Goal: Find specific page/section: Find specific page/section

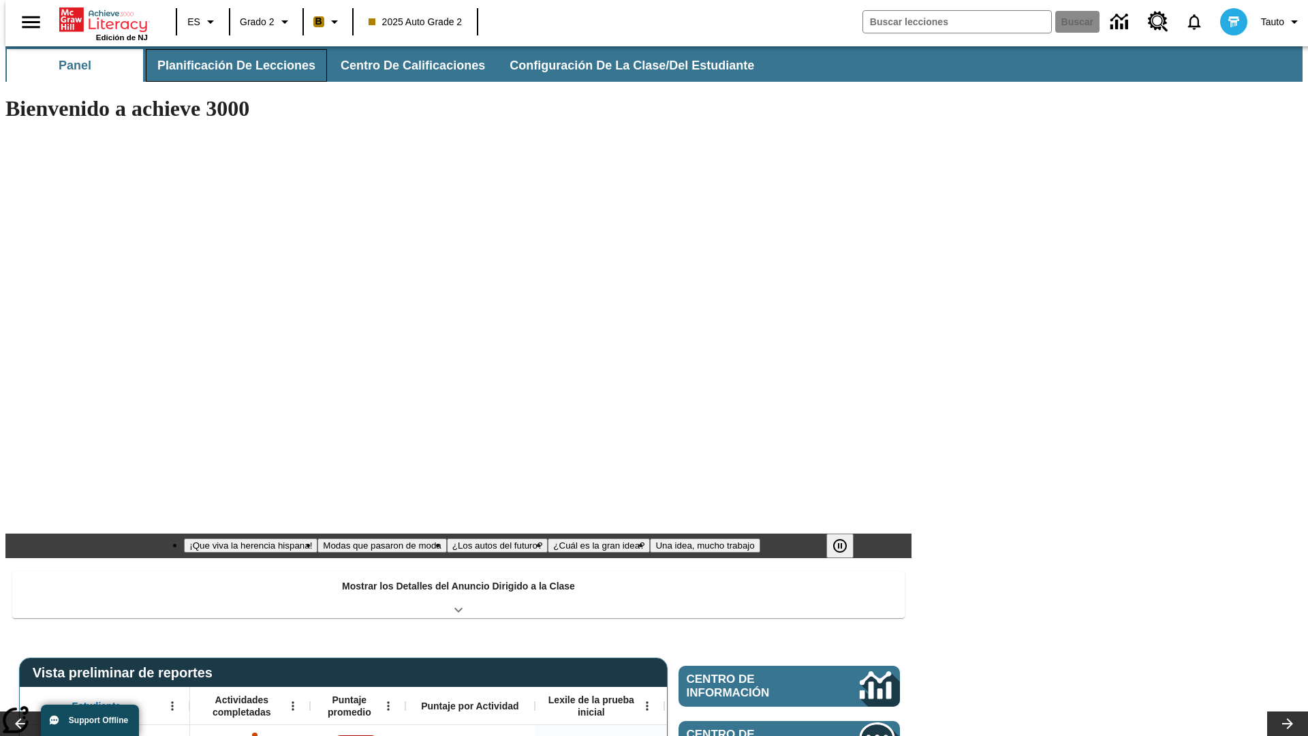
click at [228, 65] on button "Planificación de lecciones" at bounding box center [236, 65] width 181 height 33
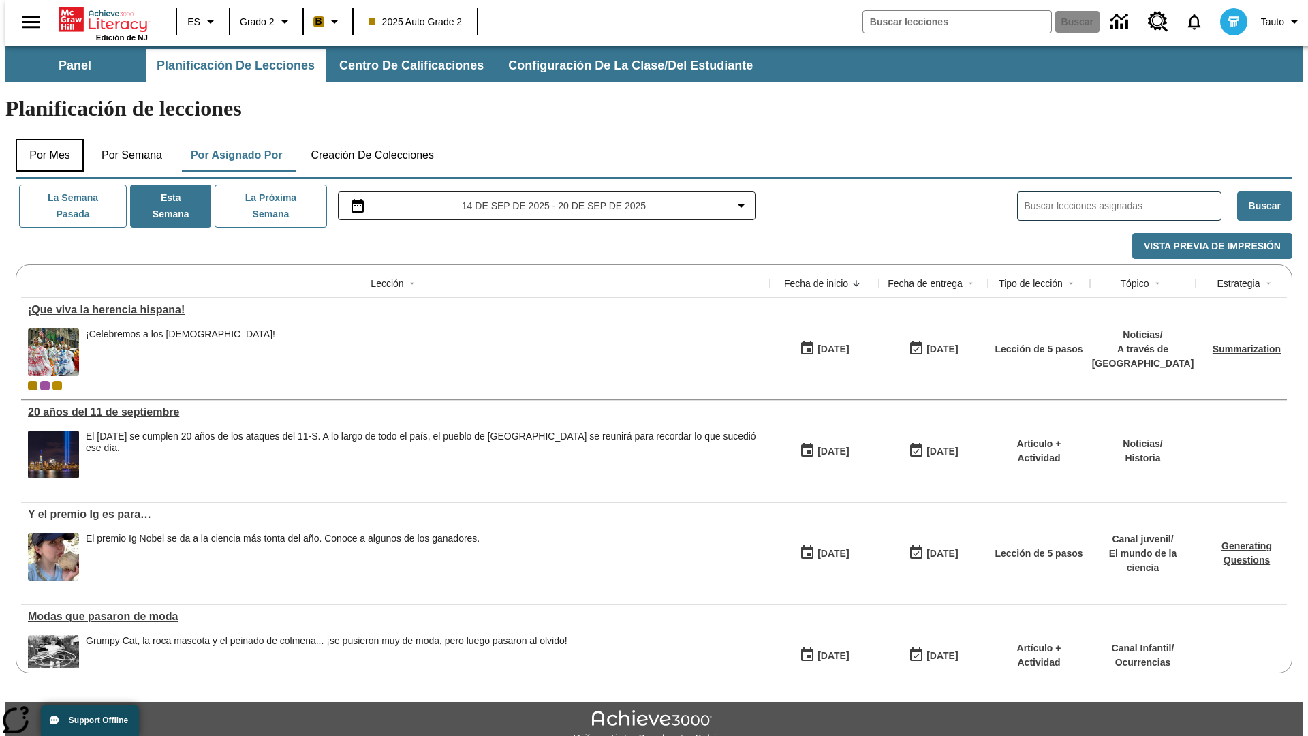
click at [44, 139] on button "Por mes" at bounding box center [50, 155] width 68 height 33
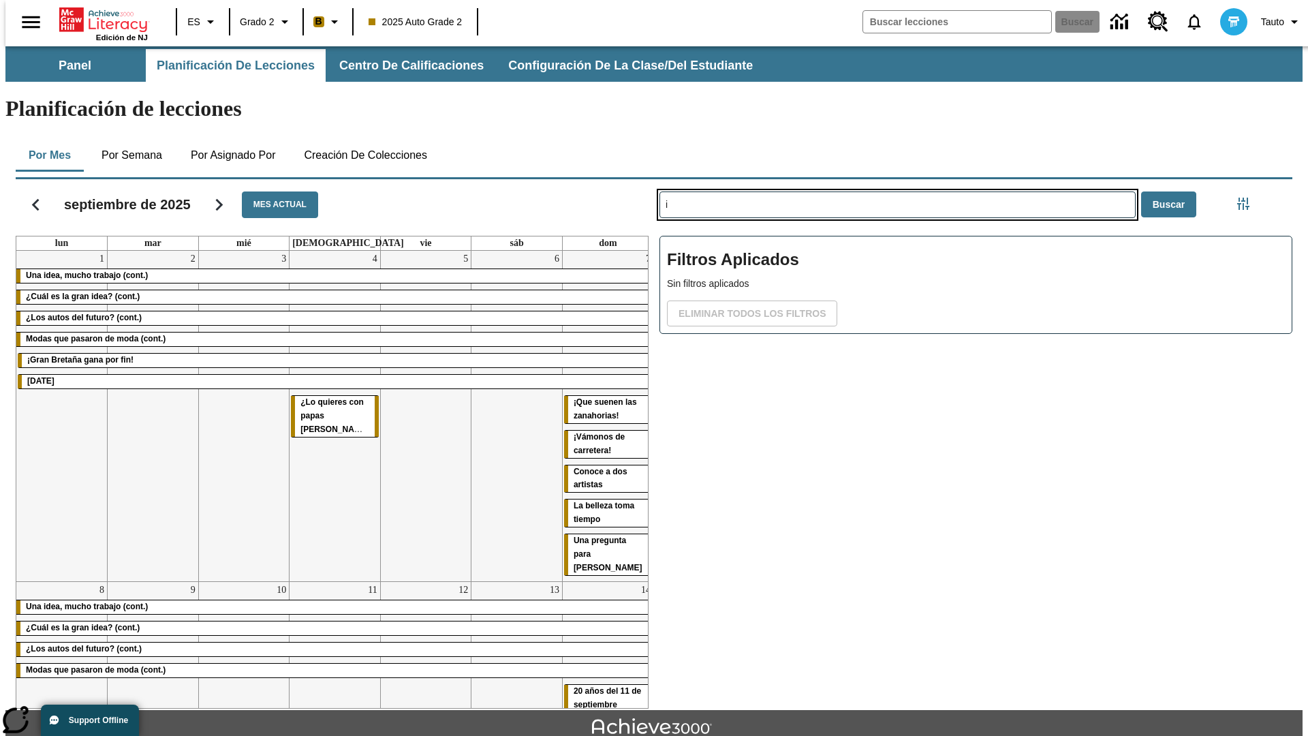
type input "i"
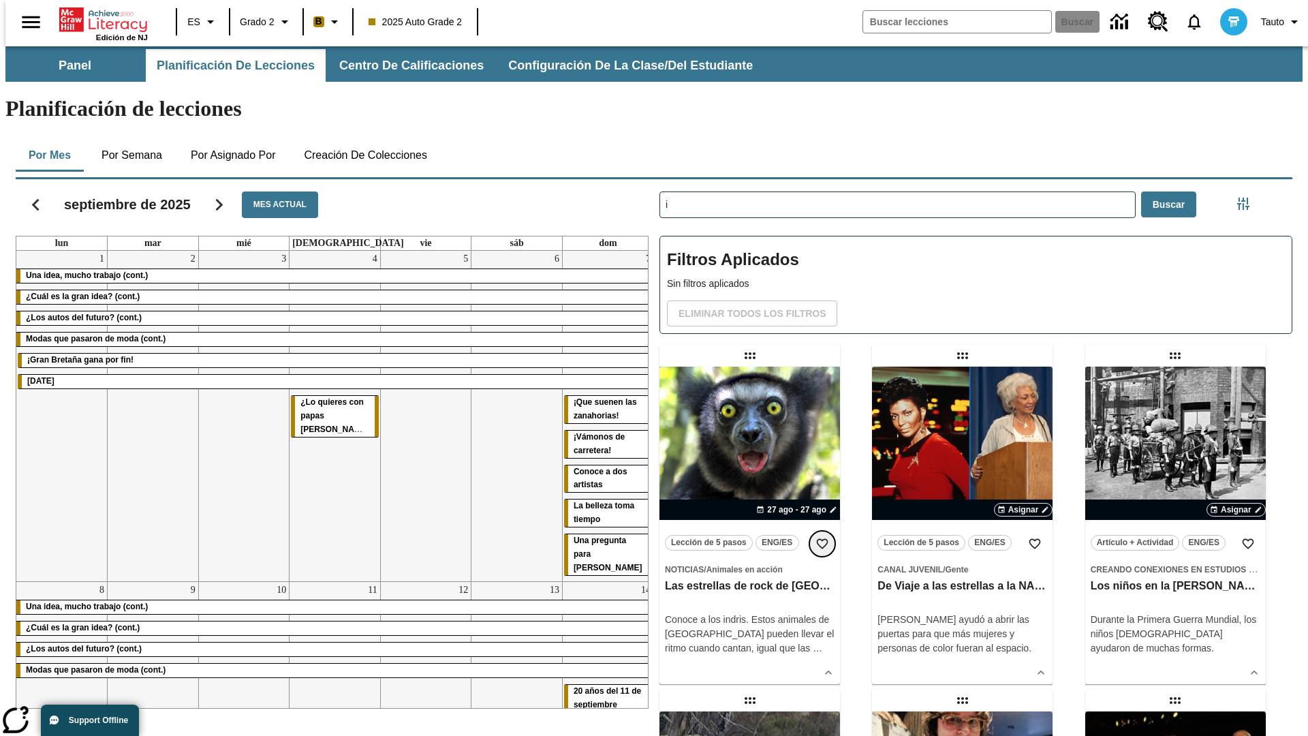
click at [822, 537] on icon "Añadir a mis Favoritas" at bounding box center [822, 544] width 14 height 14
click at [98, 18] on icon "Portada" at bounding box center [104, 19] width 91 height 27
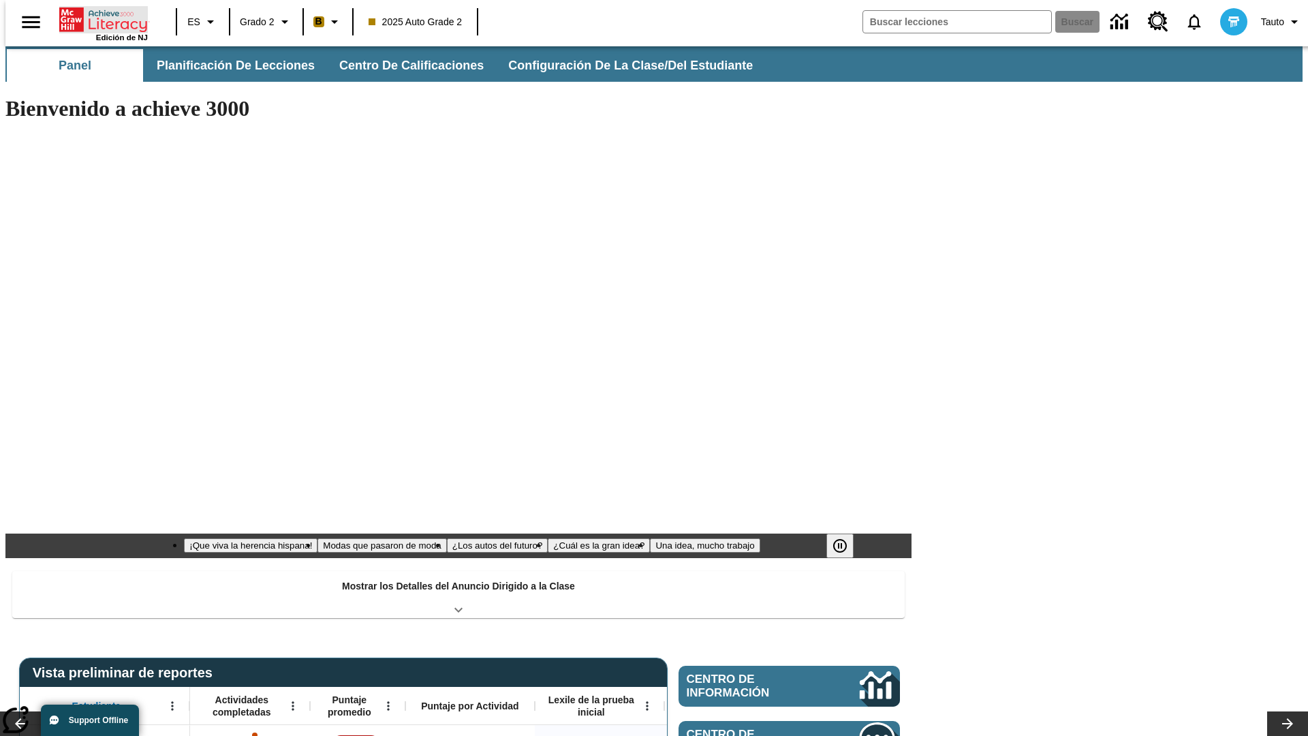
type input "-1"
click at [228, 65] on button "Planificación de lecciones" at bounding box center [236, 65] width 181 height 33
